Goal: Task Accomplishment & Management: Complete application form

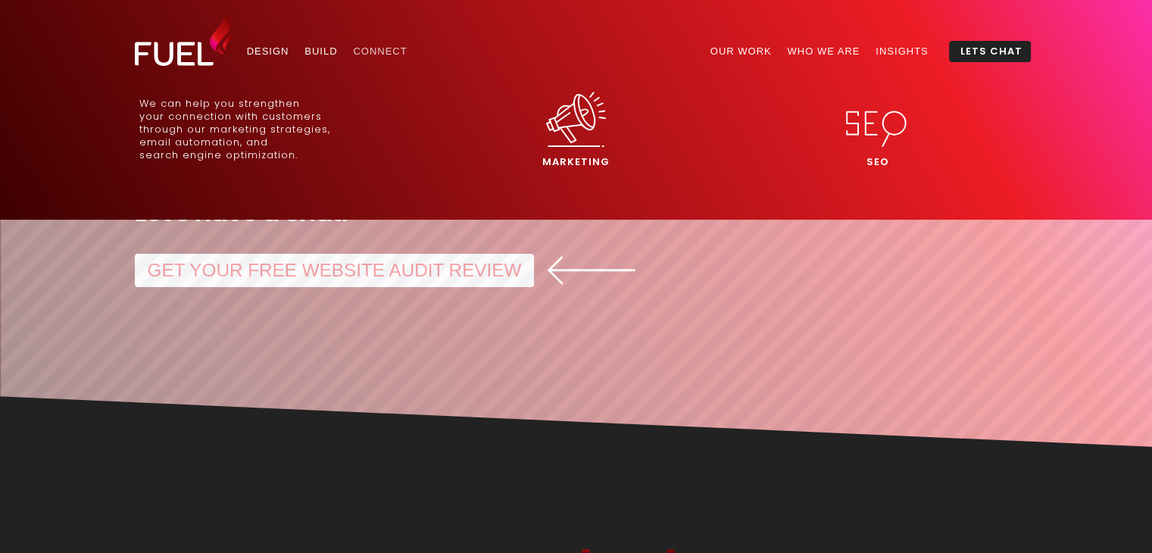
click at [381, 51] on link "Connect" at bounding box center [380, 52] width 70 height 22
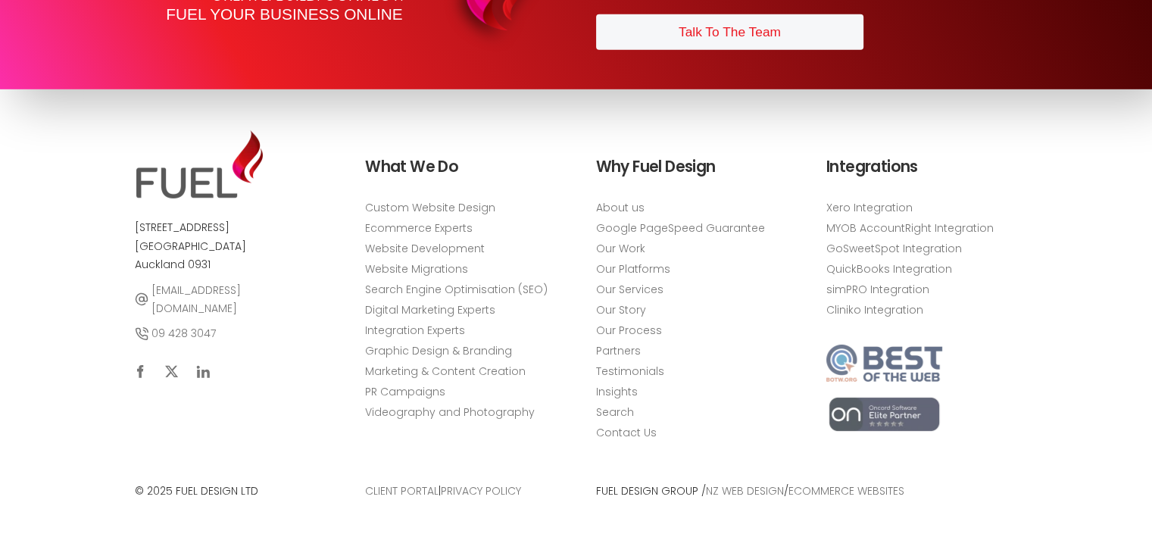
scroll to position [4832, 0]
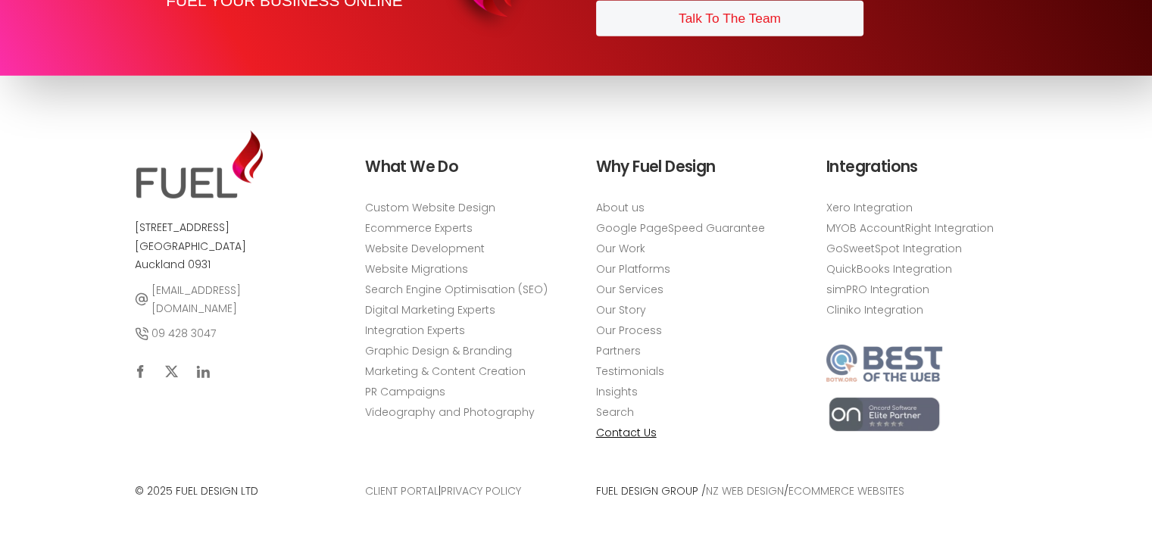
click at [612, 434] on link "Contact Us" at bounding box center [626, 432] width 61 height 16
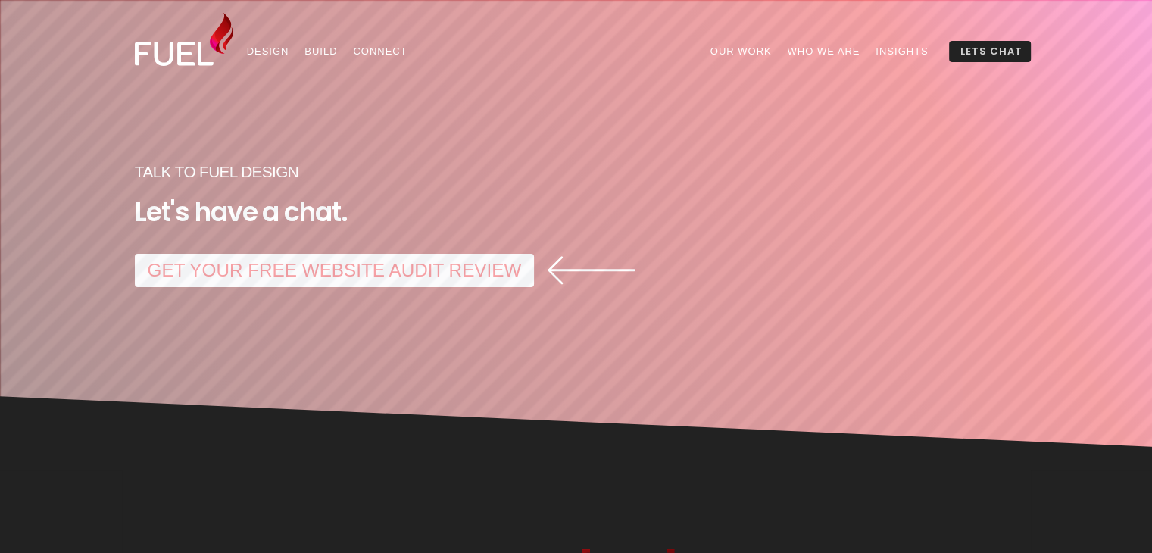
click at [984, 49] on link "Lets Chat" at bounding box center [992, 52] width 78 height 22
click at [221, 270] on link "GET YOUR FREE WEBSITE AUDIT REVIEW" at bounding box center [334, 270] width 399 height 33
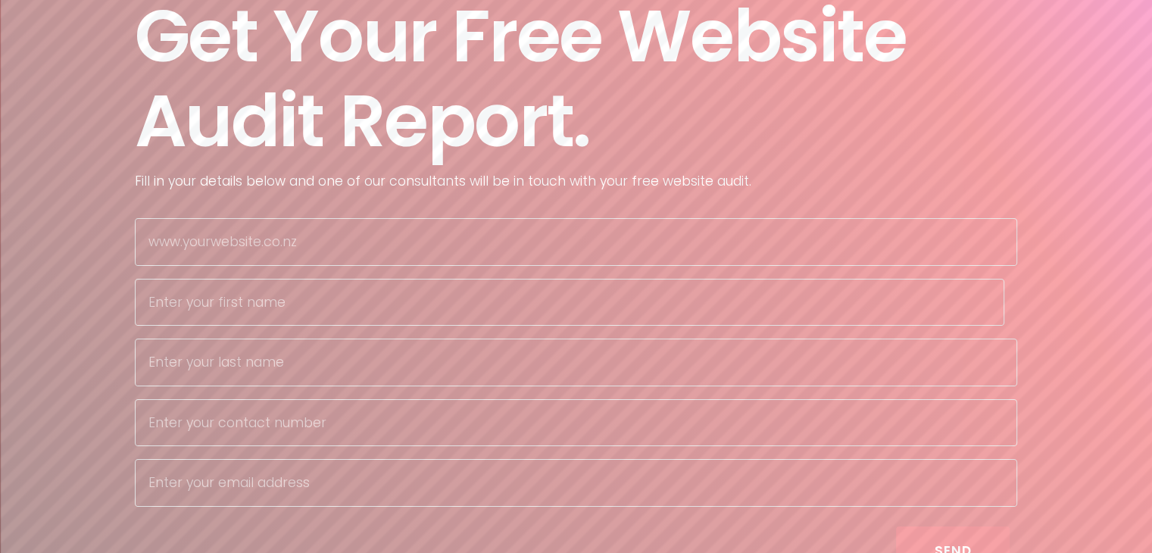
scroll to position [151, 0]
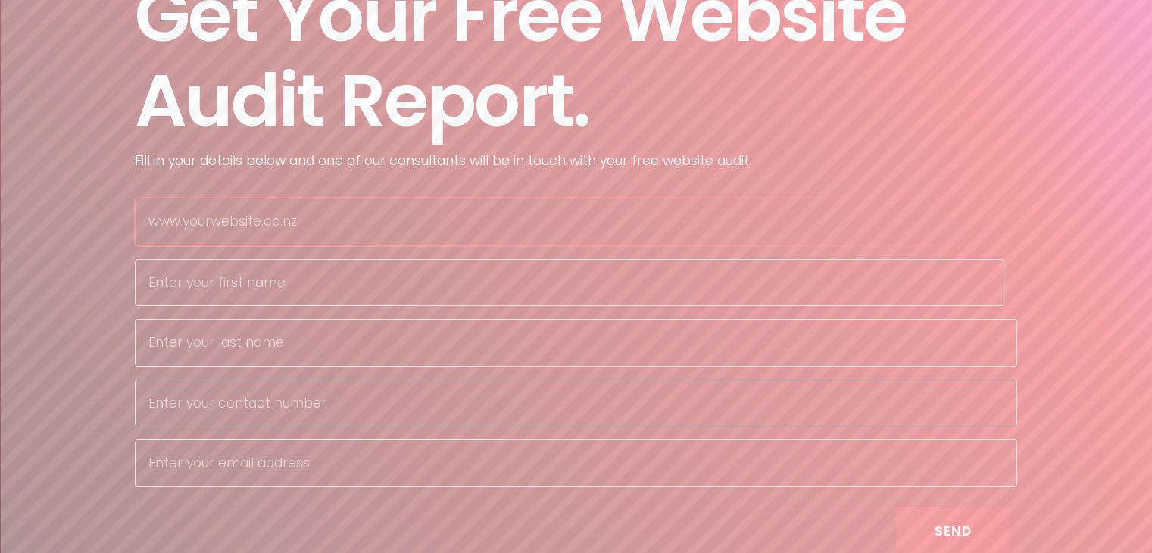
click at [414, 227] on input "text" at bounding box center [576, 222] width 882 height 48
type input "[DOMAIN_NAME]"
click at [204, 290] on input "text" at bounding box center [569, 282] width 869 height 48
type input "[PERSON_NAME]"
click at [262, 349] on input "text" at bounding box center [569, 342] width 869 height 48
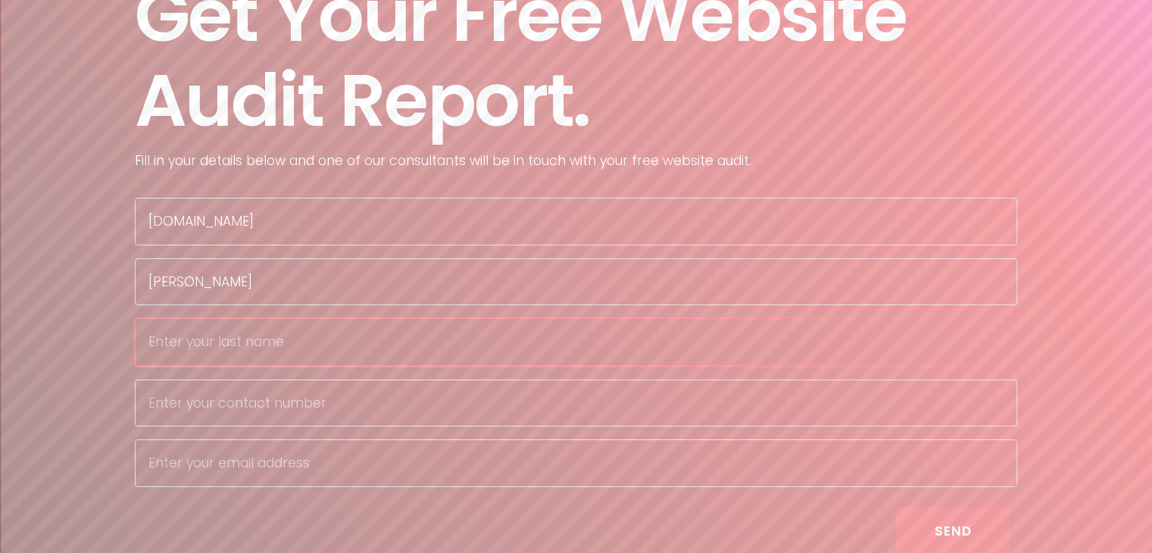
type input "[PERSON_NAME]"
click at [232, 410] on input "text" at bounding box center [576, 403] width 882 height 48
type input "0483966820"
click at [245, 465] on input "text" at bounding box center [576, 462] width 882 height 48
type input "[PERSON_NAME][EMAIL_ADDRESS][DOMAIN_NAME]"
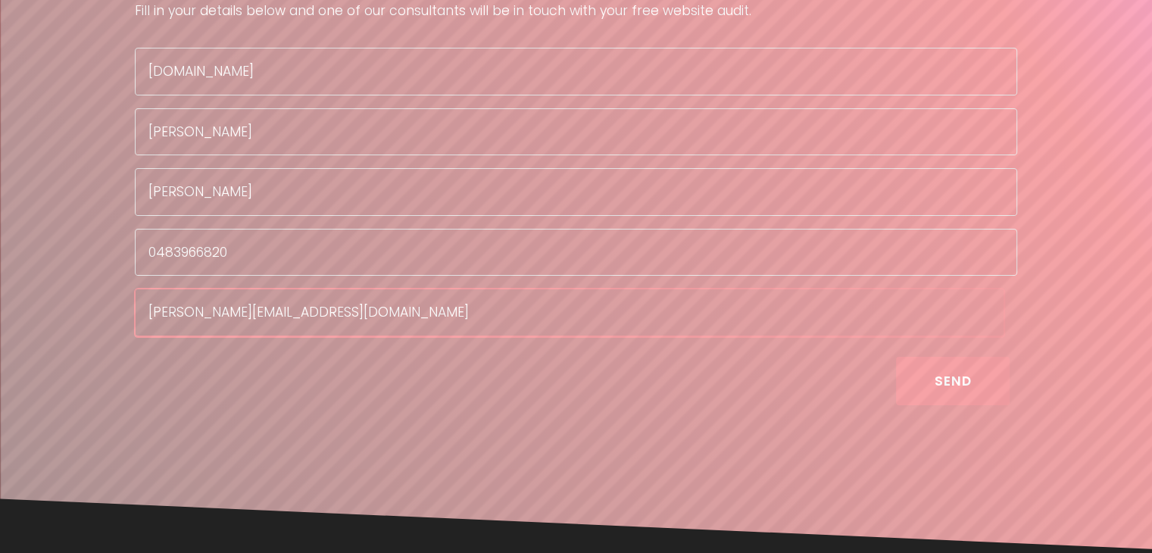
scroll to position [303, 0]
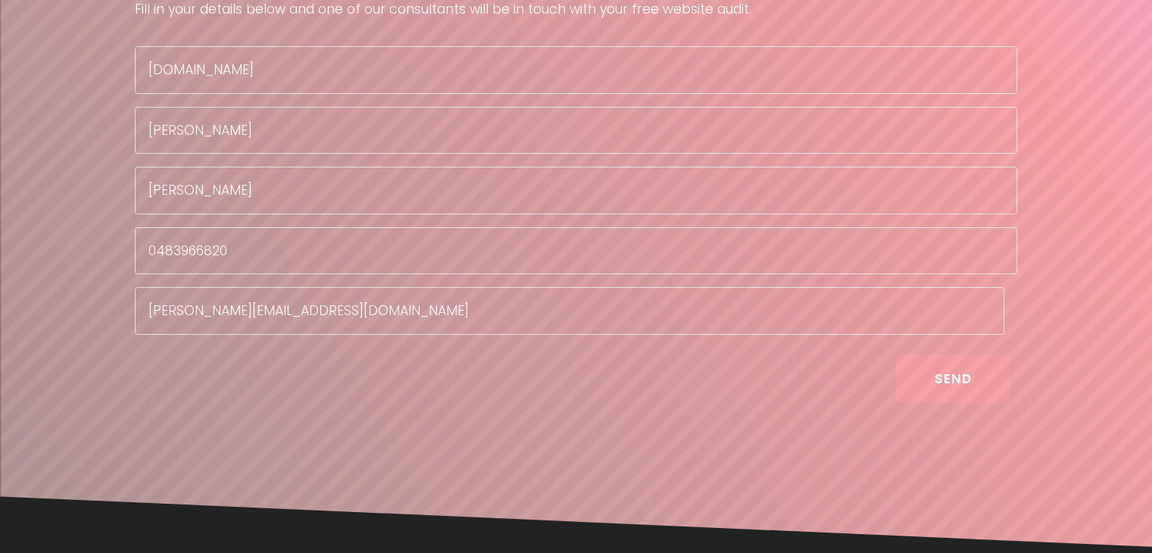
click at [954, 382] on button "Send" at bounding box center [953, 378] width 114 height 48
